Goal: Go to known website: Access a specific website the user already knows

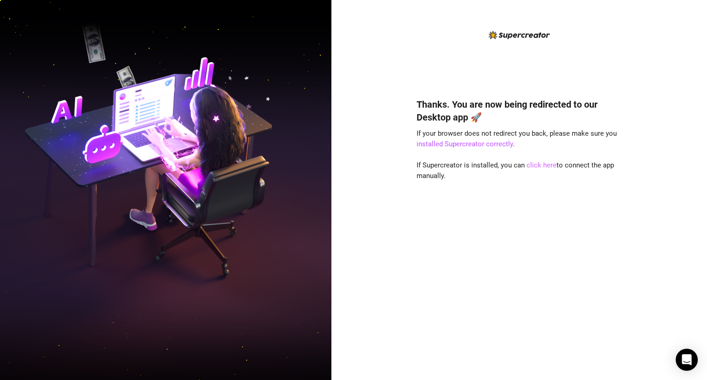
click at [538, 165] on link "click here" at bounding box center [542, 165] width 30 height 8
click at [538, 164] on link "click here" at bounding box center [542, 165] width 30 height 8
click at [535, 164] on link "click here" at bounding box center [542, 165] width 30 height 8
